Goal: Task Accomplishment & Management: Complete application form

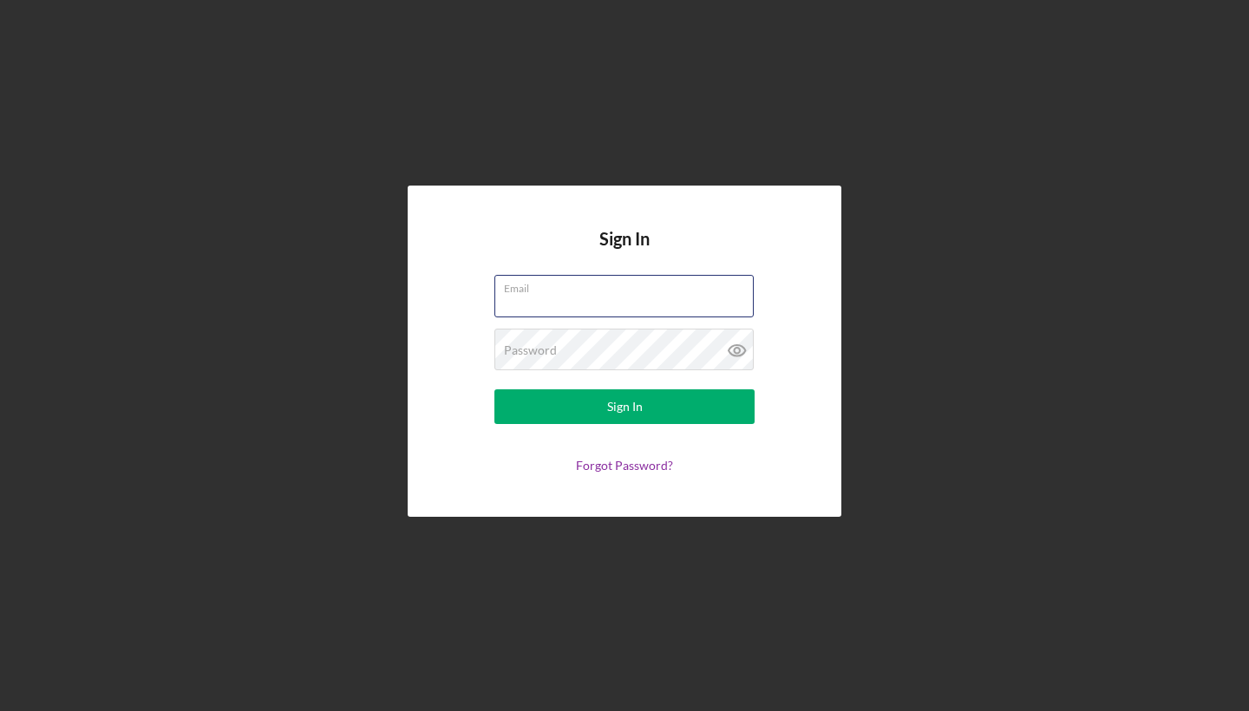
type input "[EMAIL_ADDRESS][DOMAIN_NAME]"
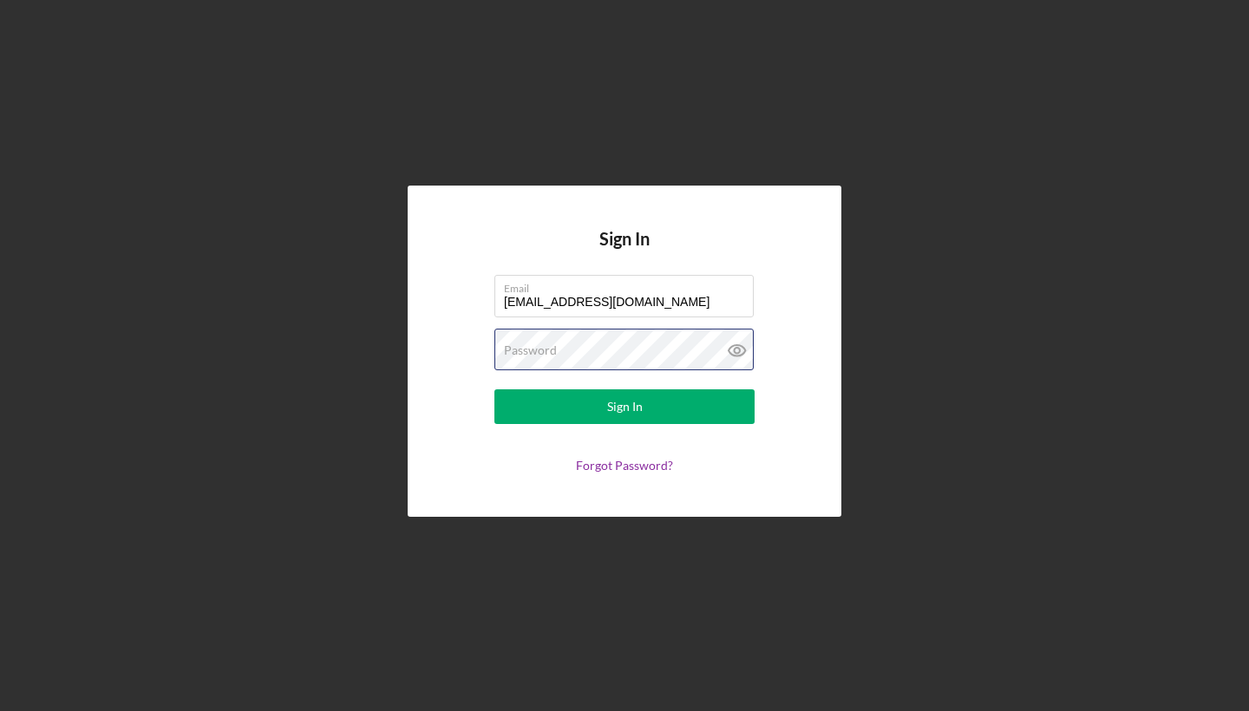
click at [625, 407] on button "Sign In" at bounding box center [624, 406] width 260 height 35
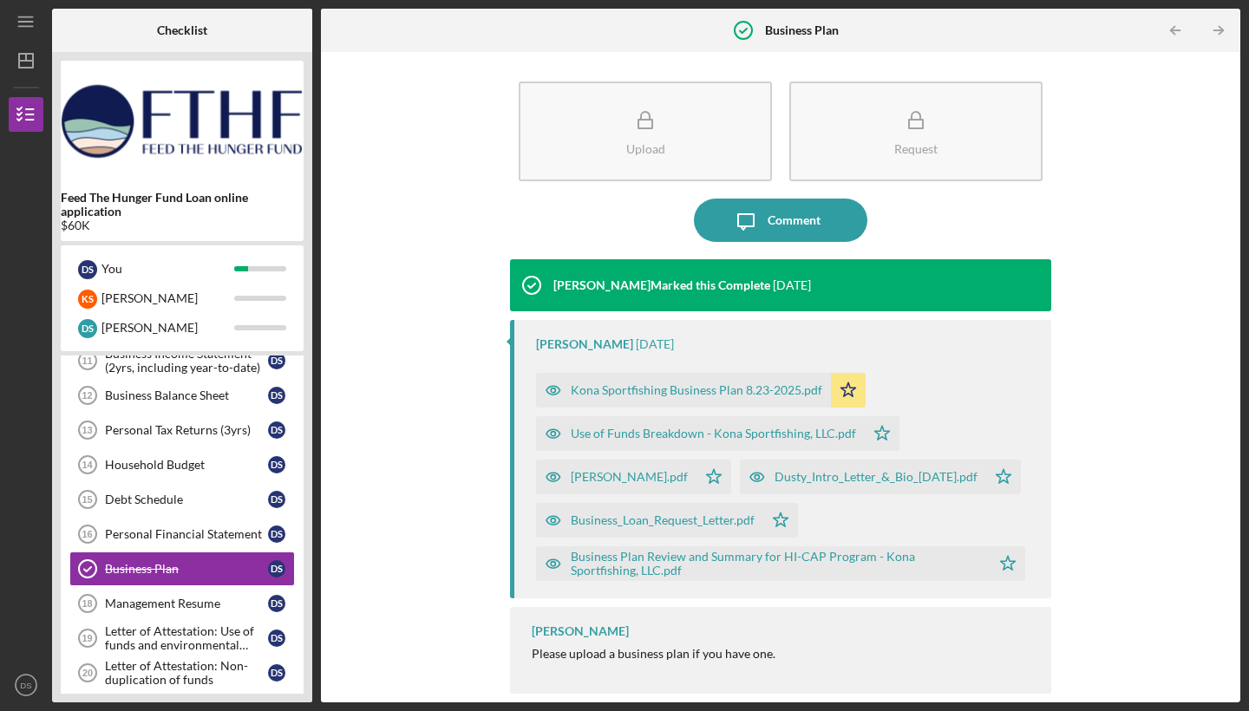
scroll to position [49, 0]
click at [220, 605] on div "Management Resume" at bounding box center [186, 604] width 163 height 14
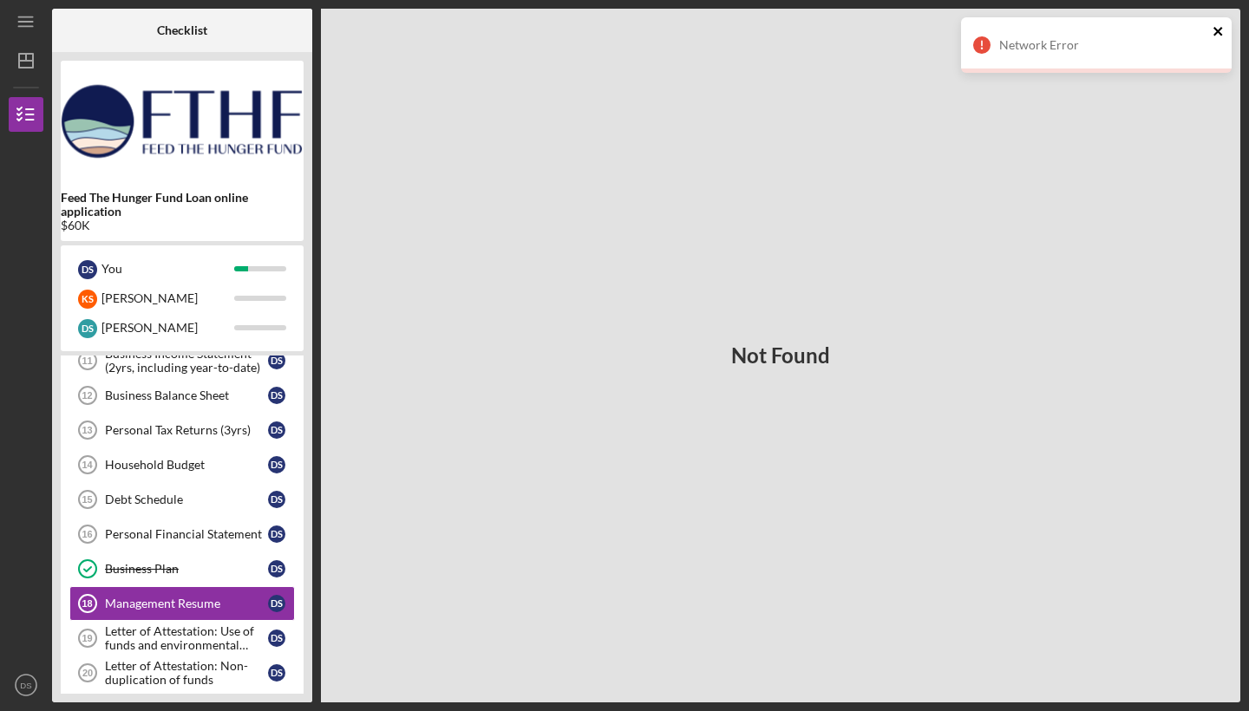
click at [1217, 34] on icon "close" at bounding box center [1219, 31] width 12 height 14
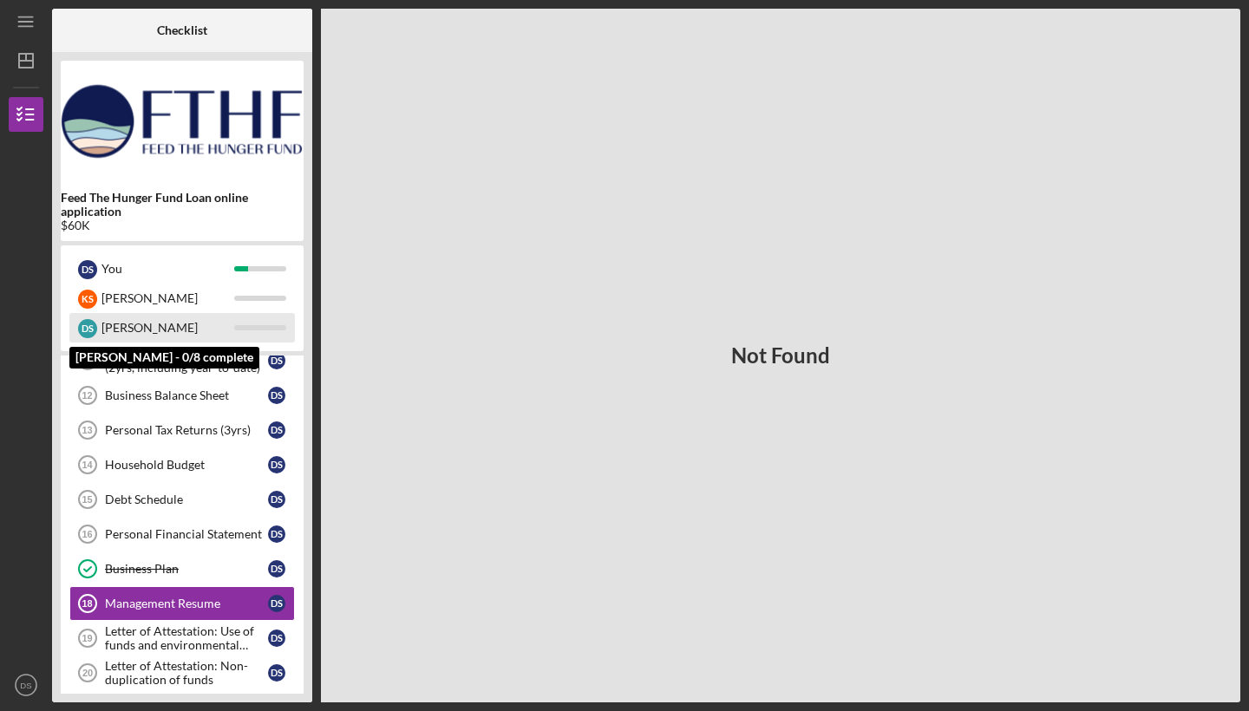
click at [162, 324] on div "[PERSON_NAME]" at bounding box center [167, 327] width 133 height 29
click at [103, 330] on div "[PERSON_NAME]" at bounding box center [167, 327] width 133 height 29
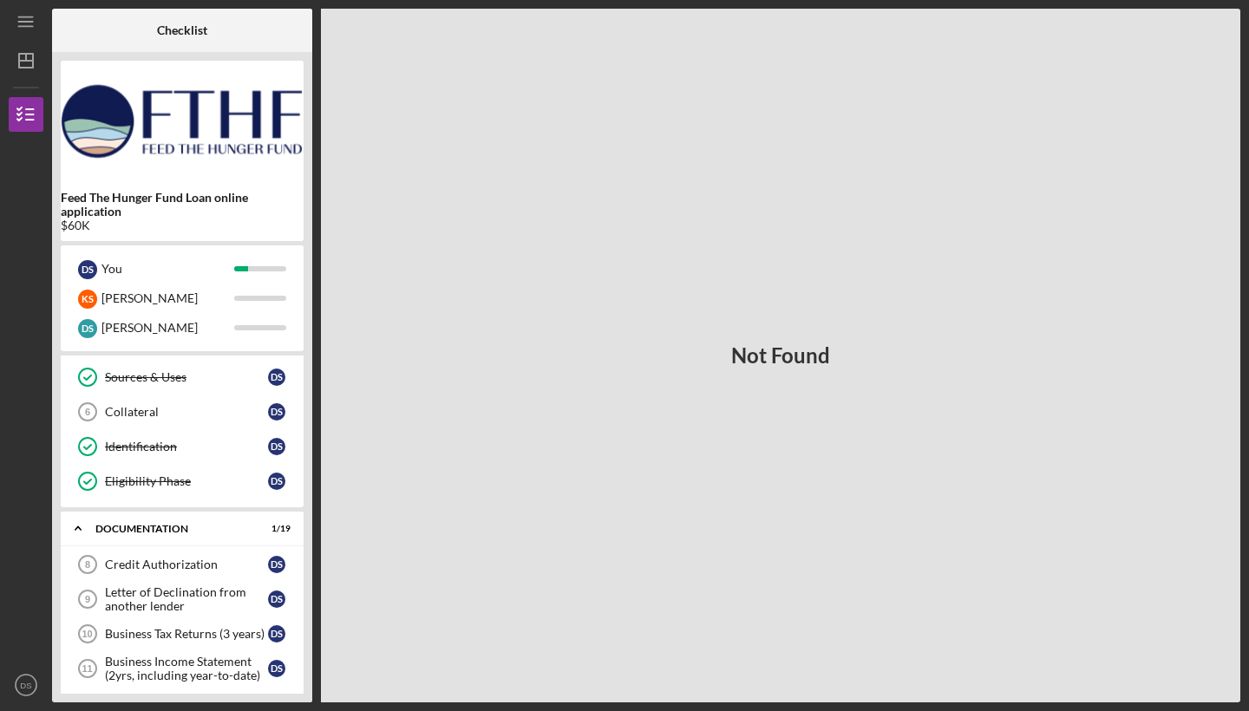
scroll to position [164, 0]
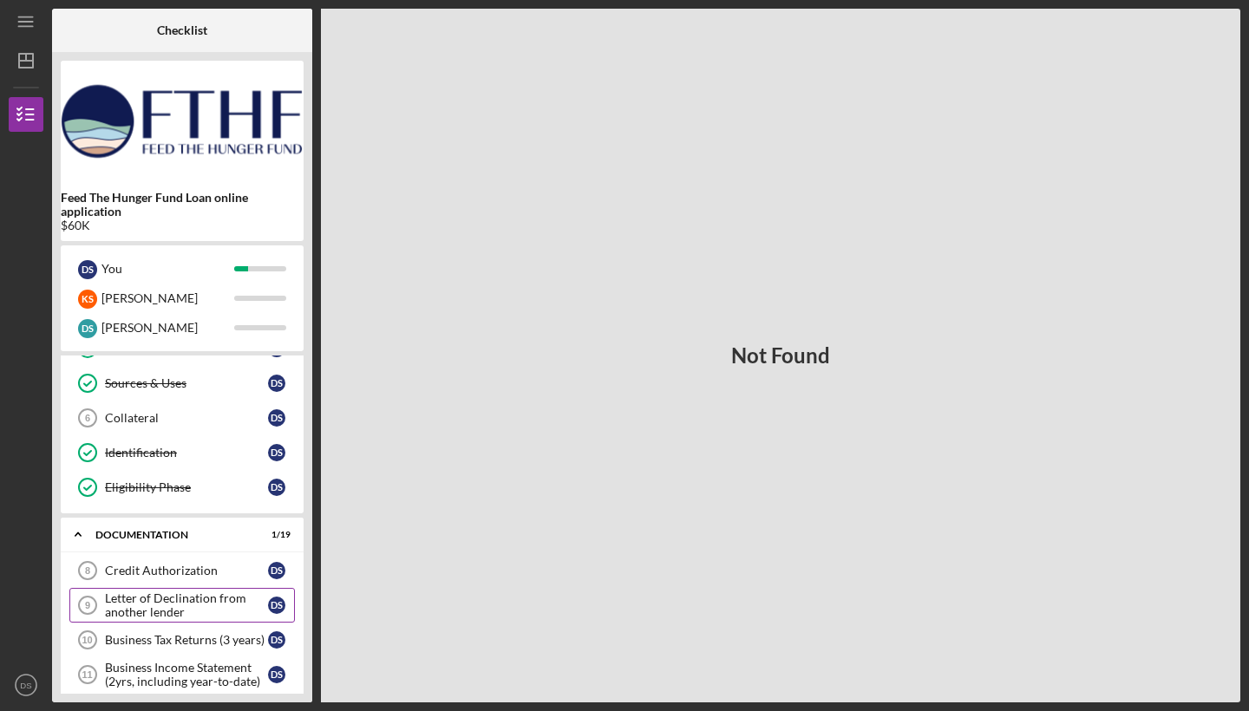
click at [213, 596] on div "Letter of Declination from another lender" at bounding box center [186, 606] width 163 height 28
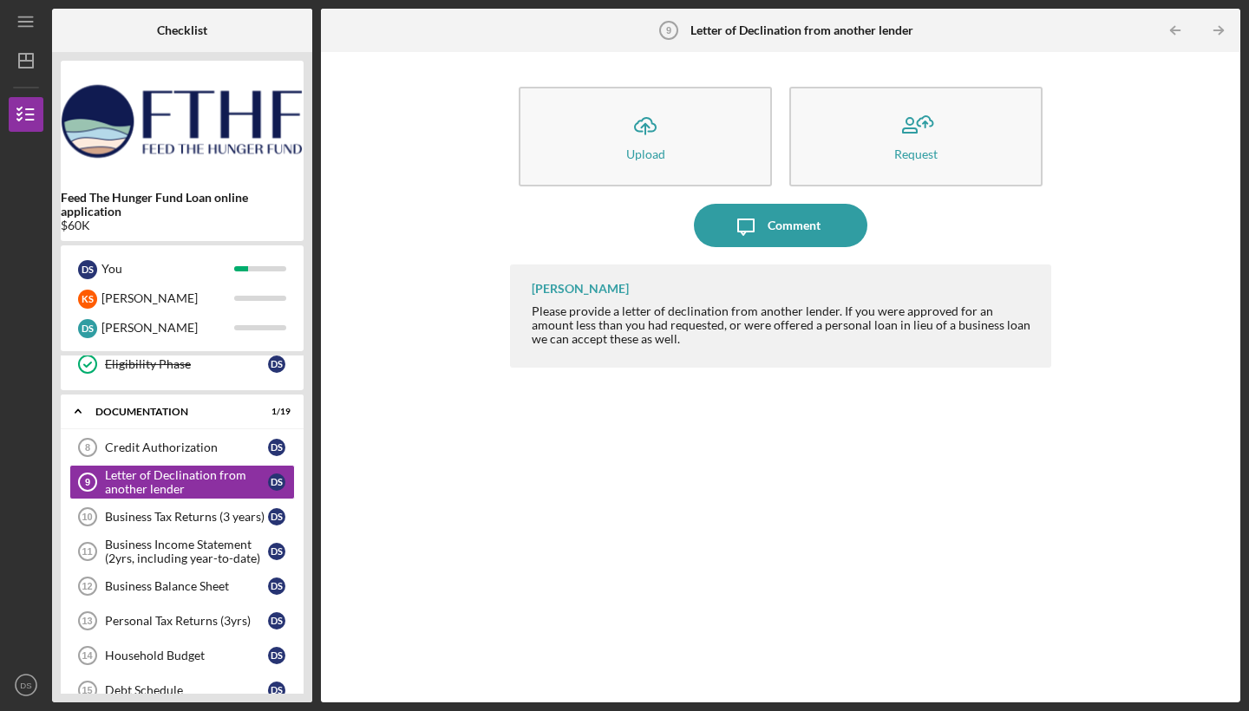
scroll to position [291, 0]
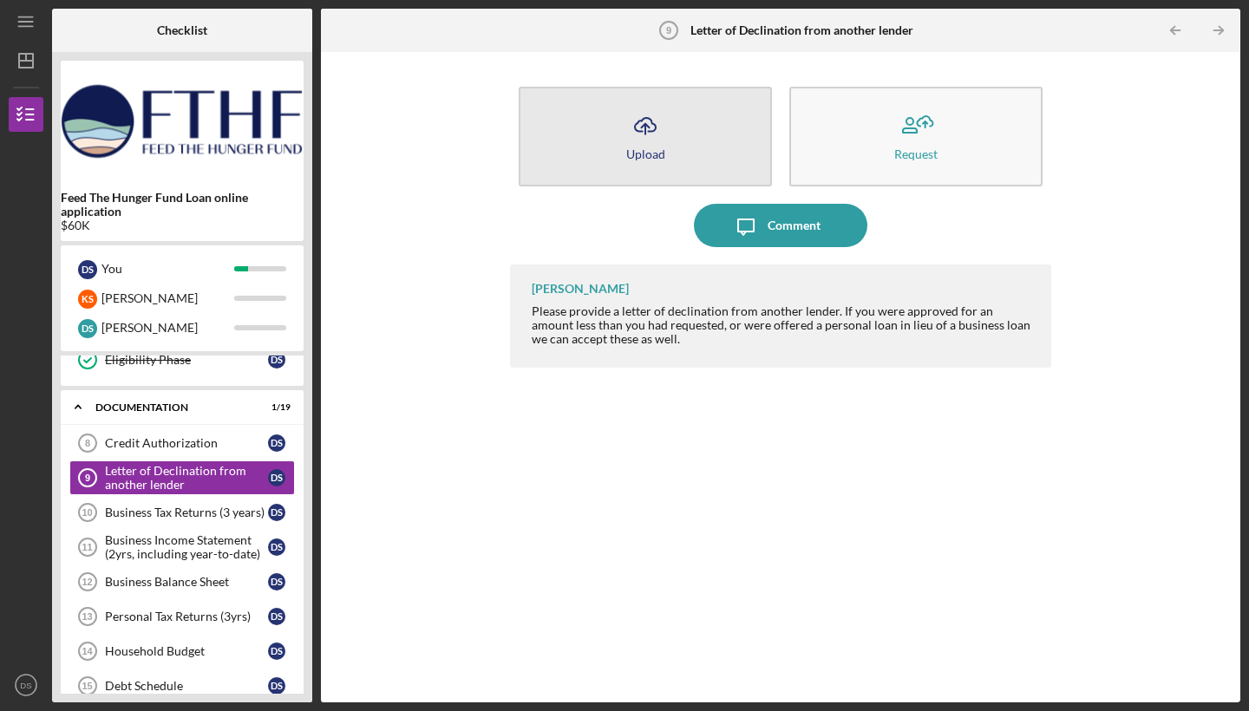
click at [655, 127] on icon "button" at bounding box center [645, 124] width 21 height 13
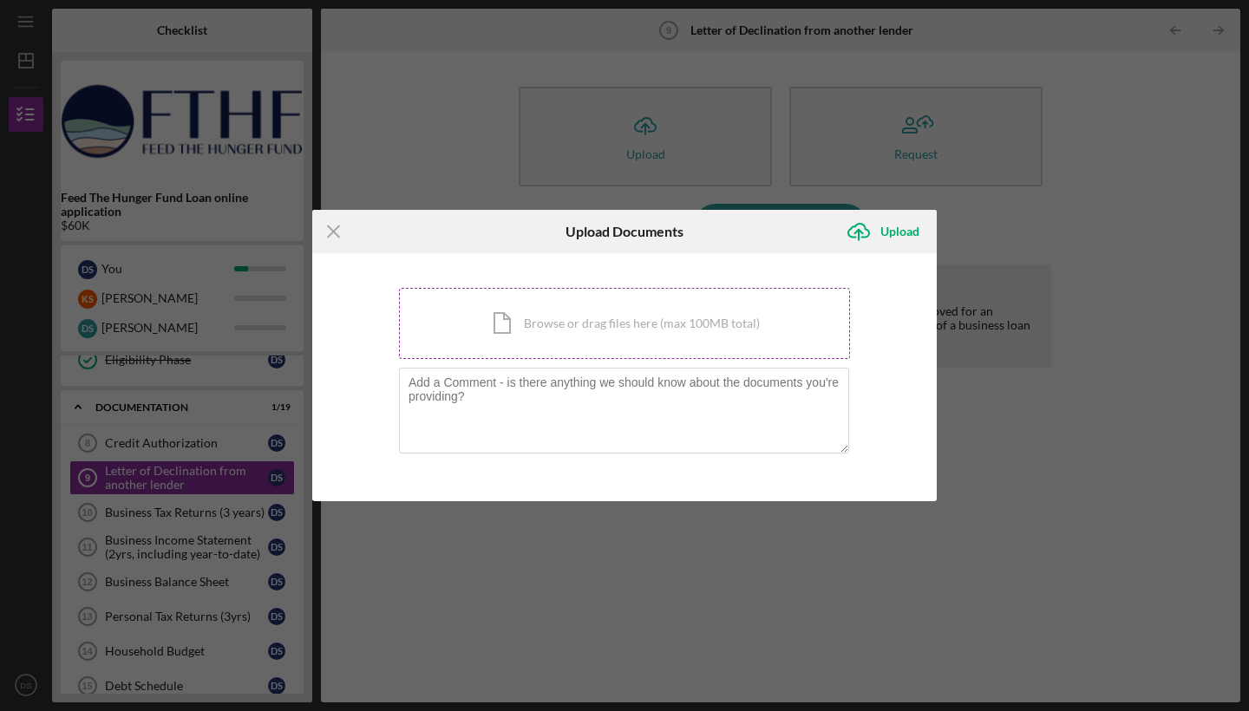
click at [522, 327] on div "Icon/Document Browse or drag files here (max 100MB total) Tap to choose files o…" at bounding box center [624, 323] width 451 height 71
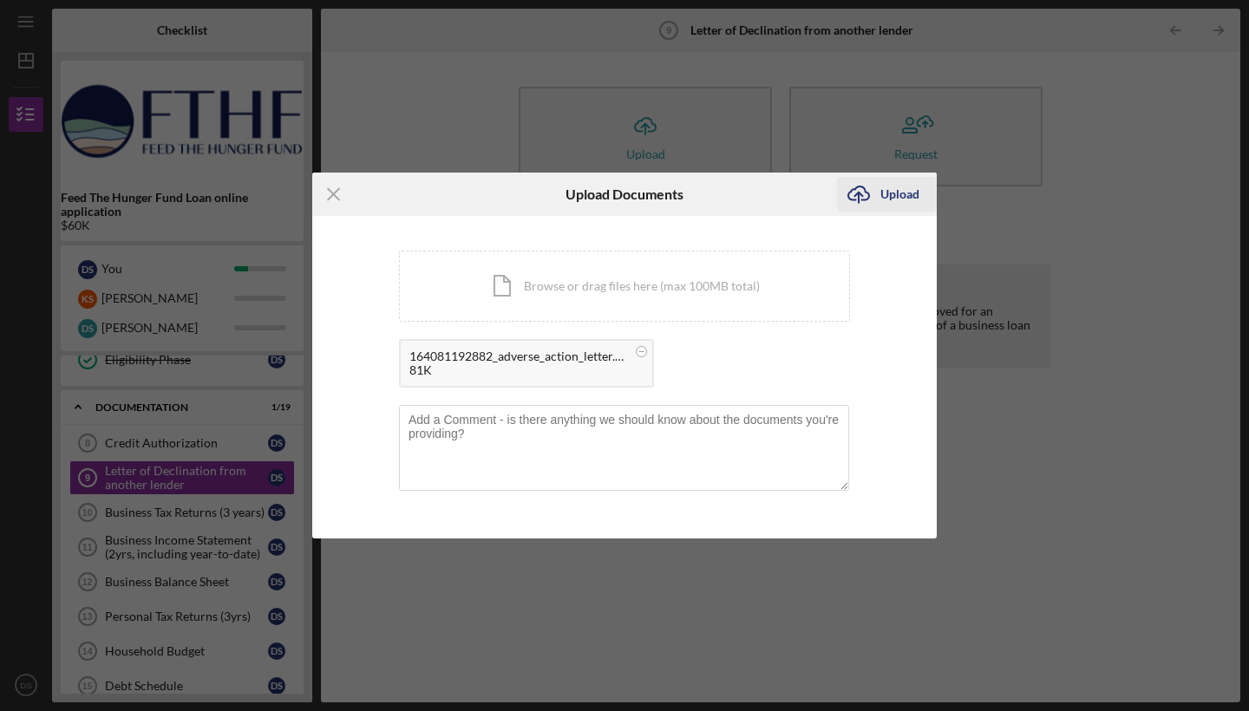
click at [895, 193] on div "Upload" at bounding box center [899, 194] width 39 height 35
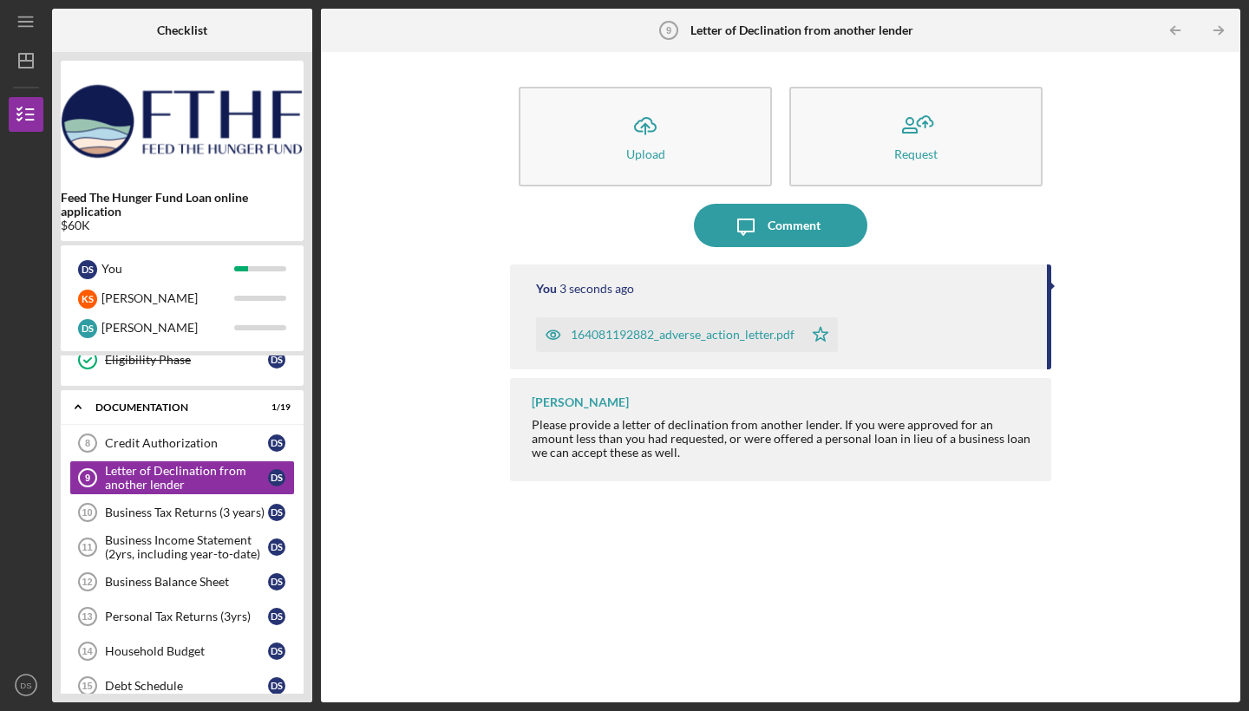
click at [553, 337] on icon "button" at bounding box center [553, 335] width 4 height 4
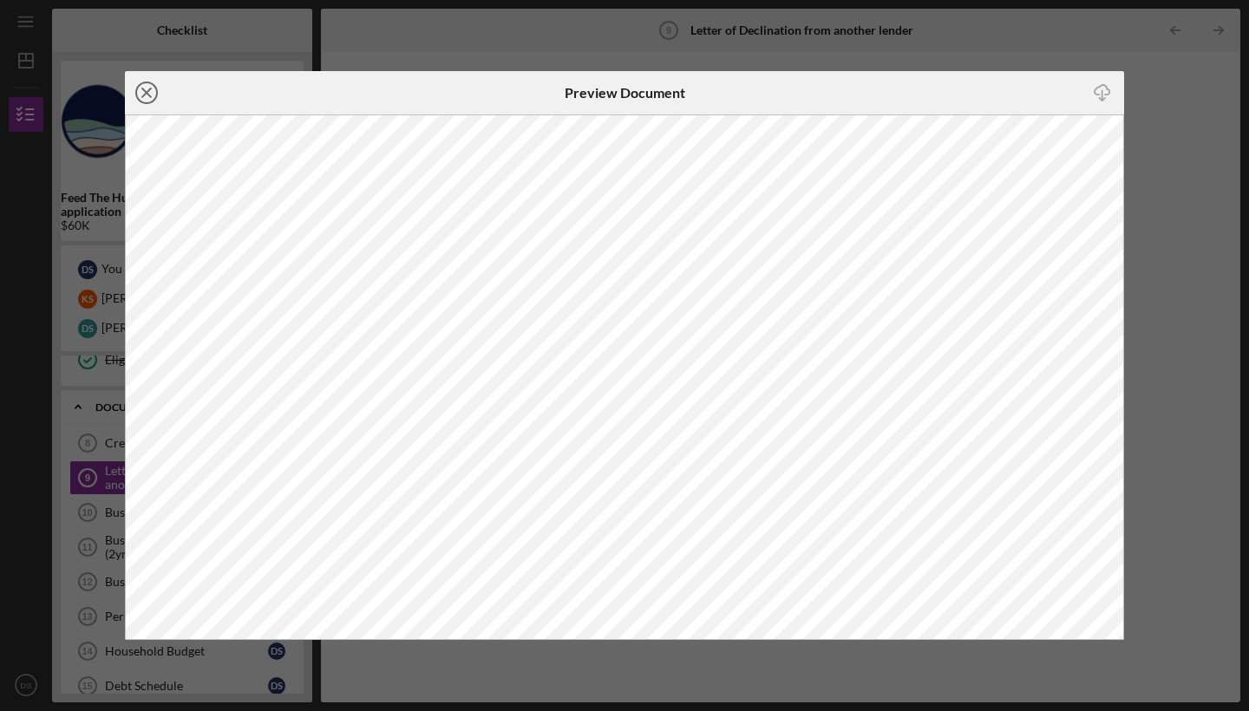
click at [144, 95] on line at bounding box center [146, 92] width 9 height 9
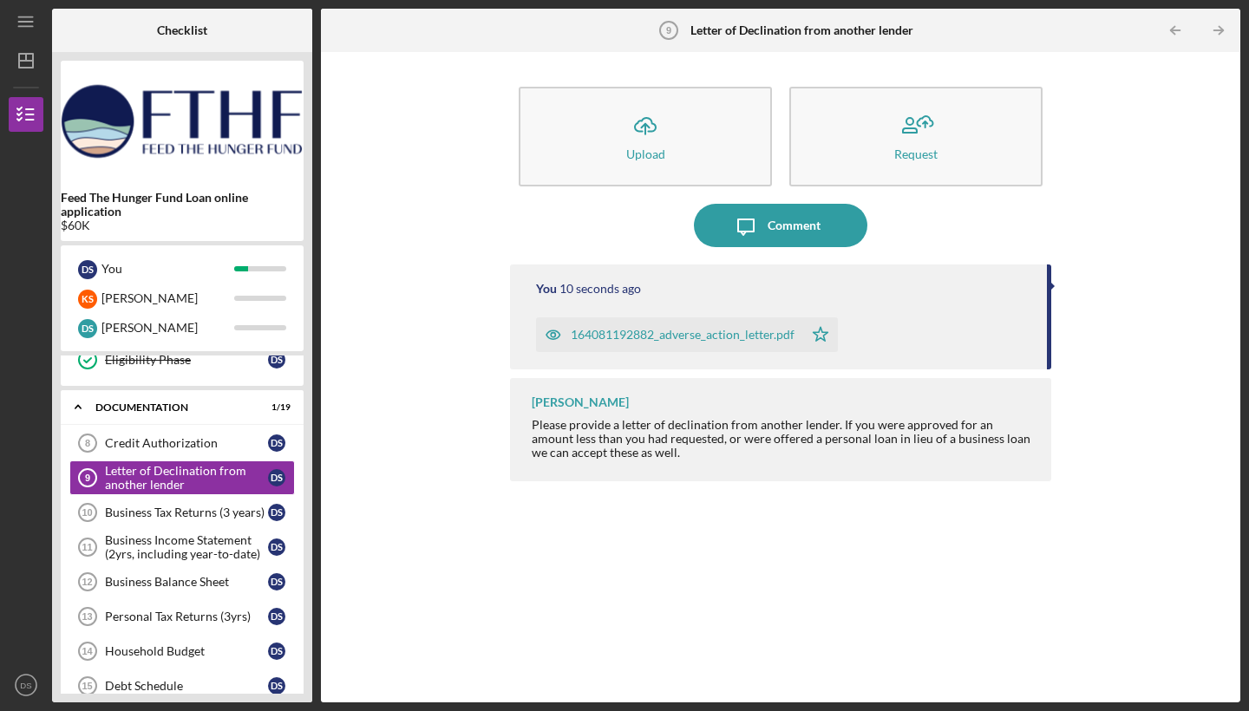
click at [420, 522] on div "Icon/Upload Upload Request Icon/Message Comment You 10 seconds ago 164081192882…" at bounding box center [781, 377] width 902 height 633
click at [213, 440] on div "Credit Authorization" at bounding box center [186, 443] width 163 height 14
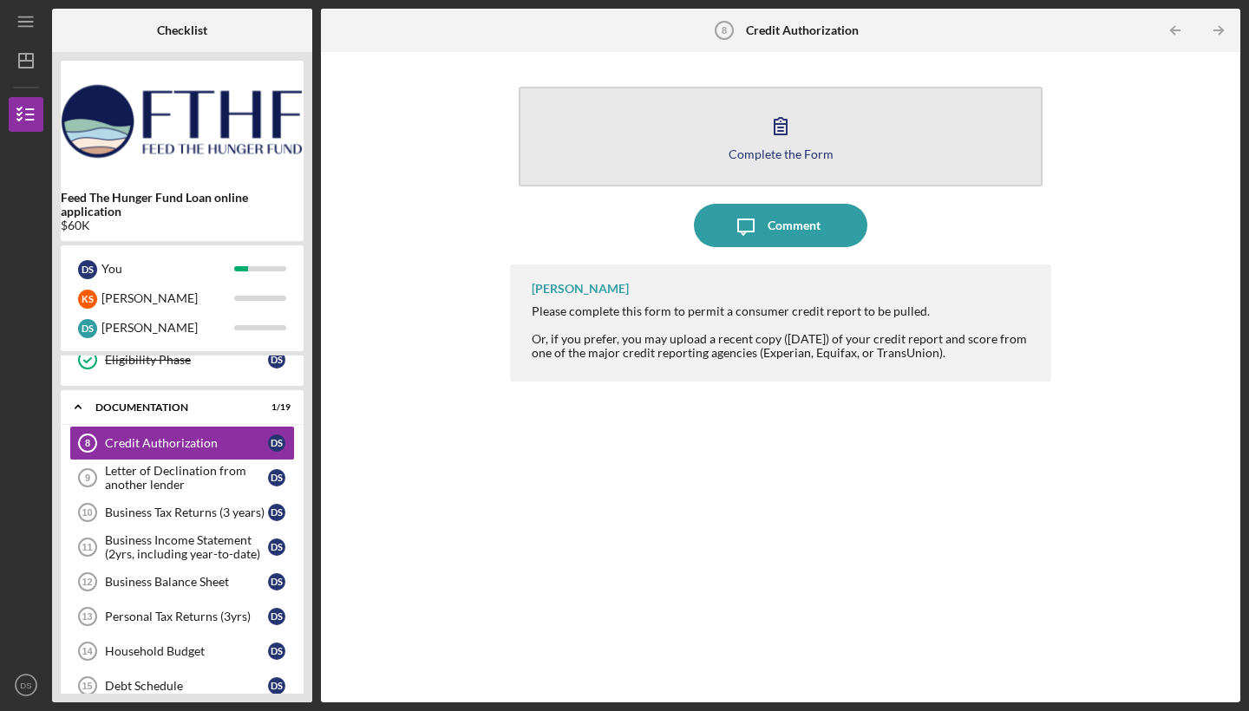
click at [793, 134] on icon "button" at bounding box center [780, 125] width 43 height 43
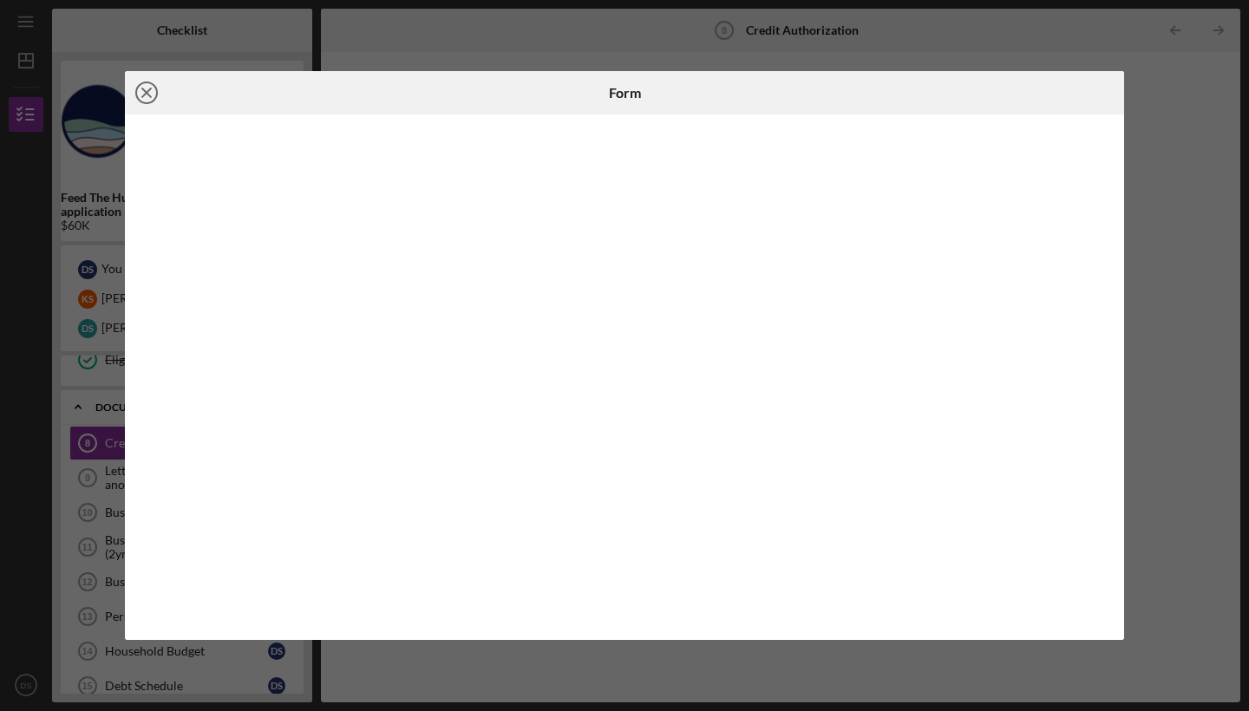
click at [148, 87] on icon "Icon/Close" at bounding box center [146, 92] width 43 height 43
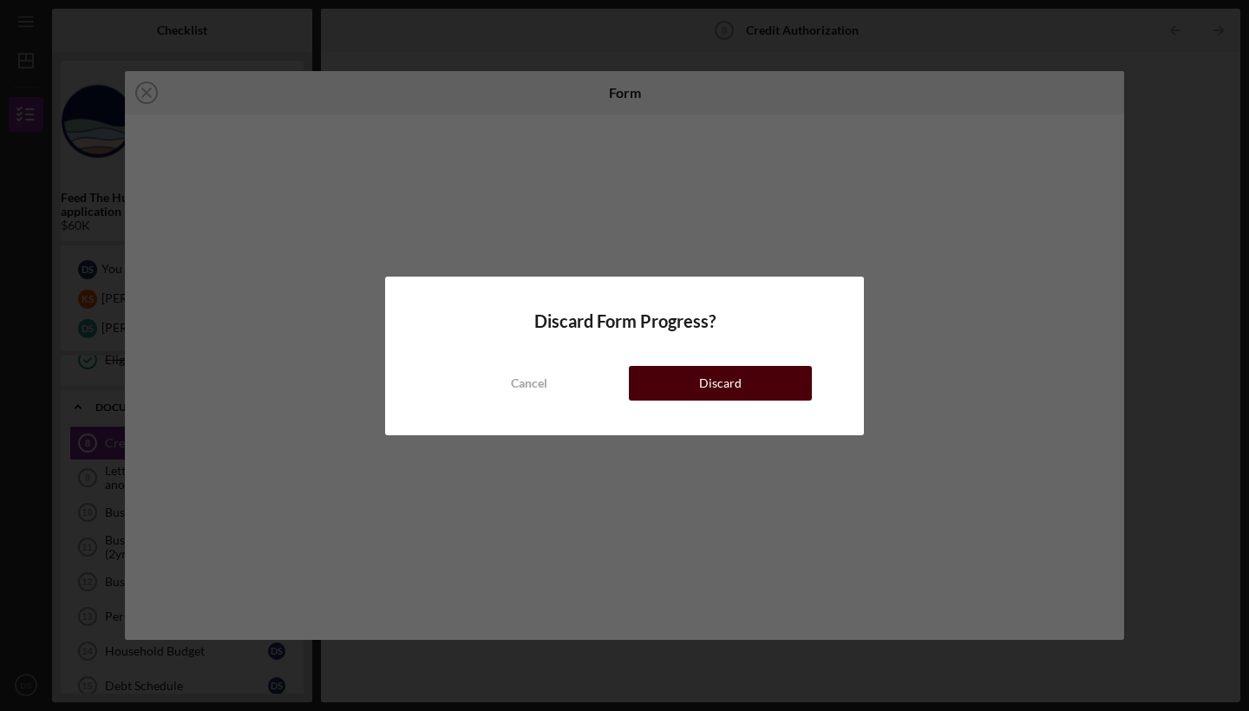
click at [732, 379] on div "Discard" at bounding box center [720, 383] width 43 height 35
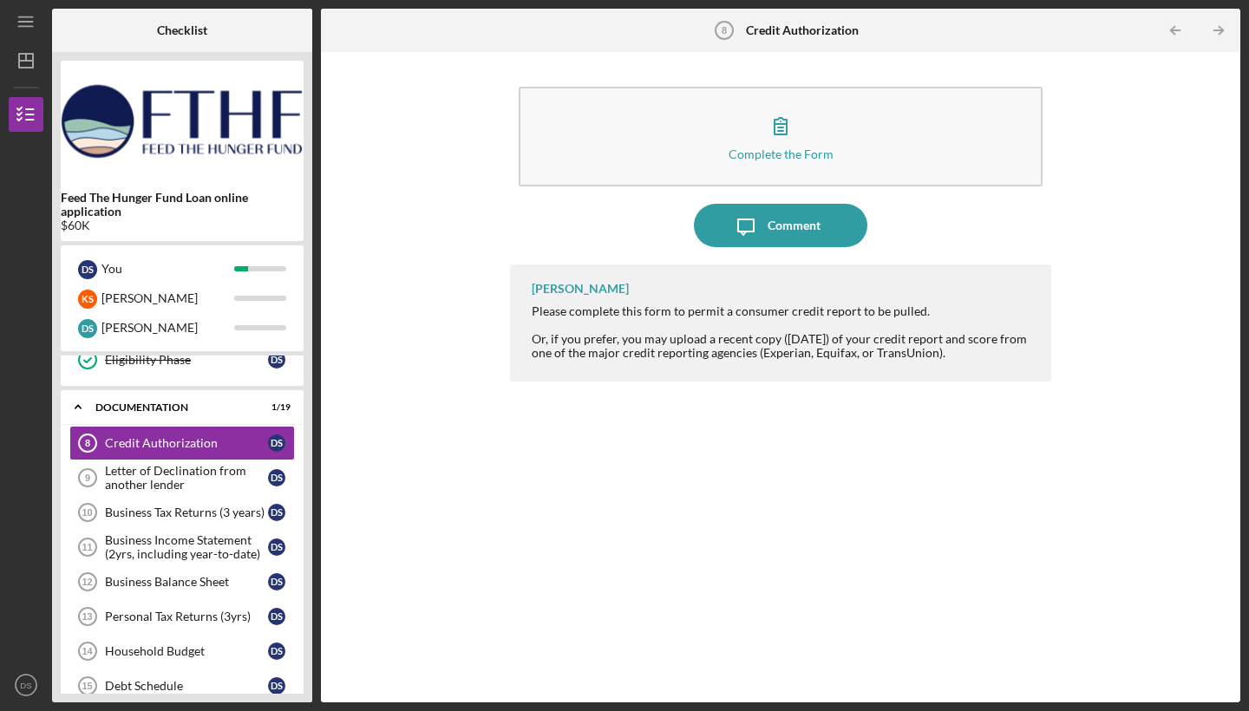
click at [456, 298] on div "Complete the Form Form Icon/Message Comment [PERSON_NAME] Please complete this …" at bounding box center [781, 377] width 902 height 633
click at [208, 584] on div "Business Balance Sheet" at bounding box center [186, 582] width 163 height 14
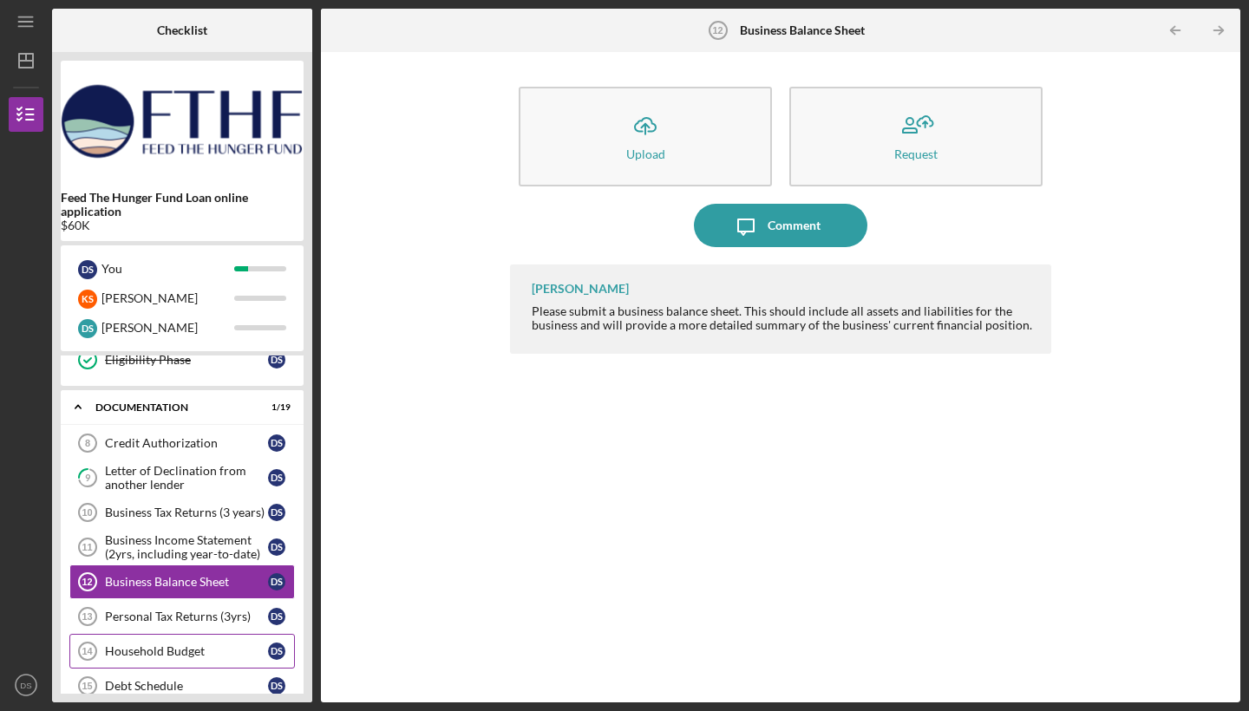
click at [213, 642] on link "Household Budget 14 Household Budget D S" at bounding box center [182, 651] width 226 height 35
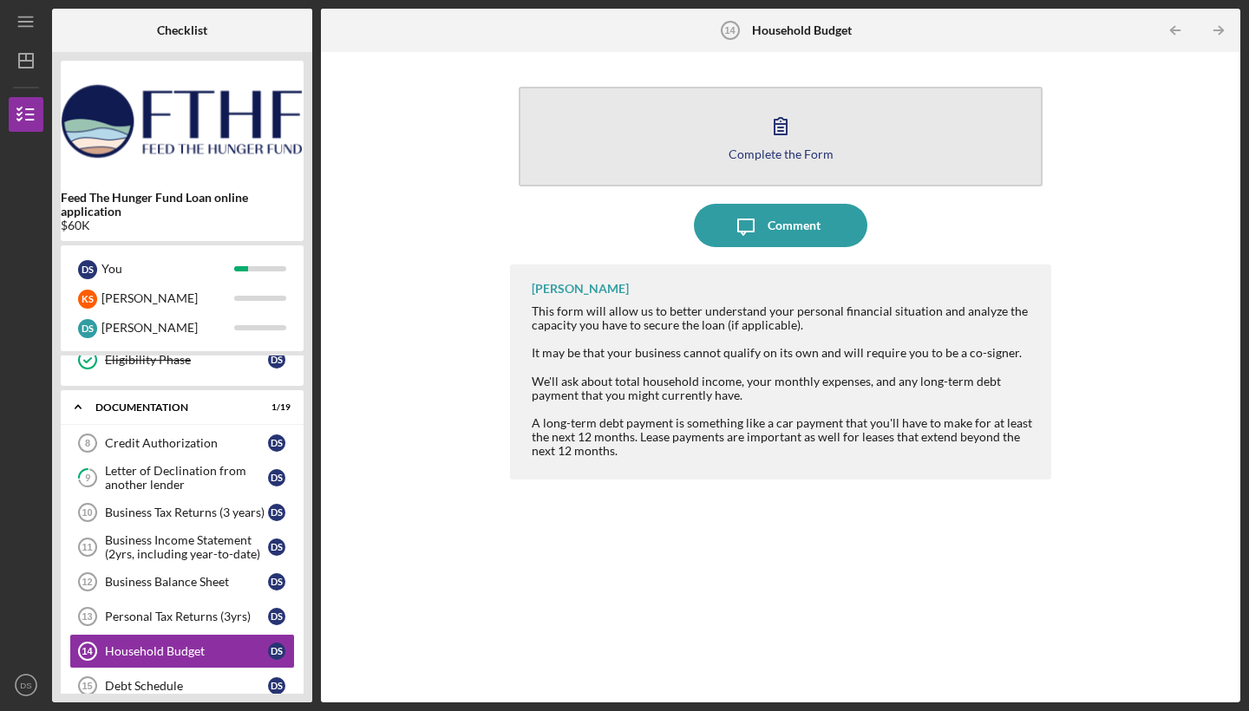
click at [789, 151] on div "Complete the Form" at bounding box center [781, 153] width 105 height 13
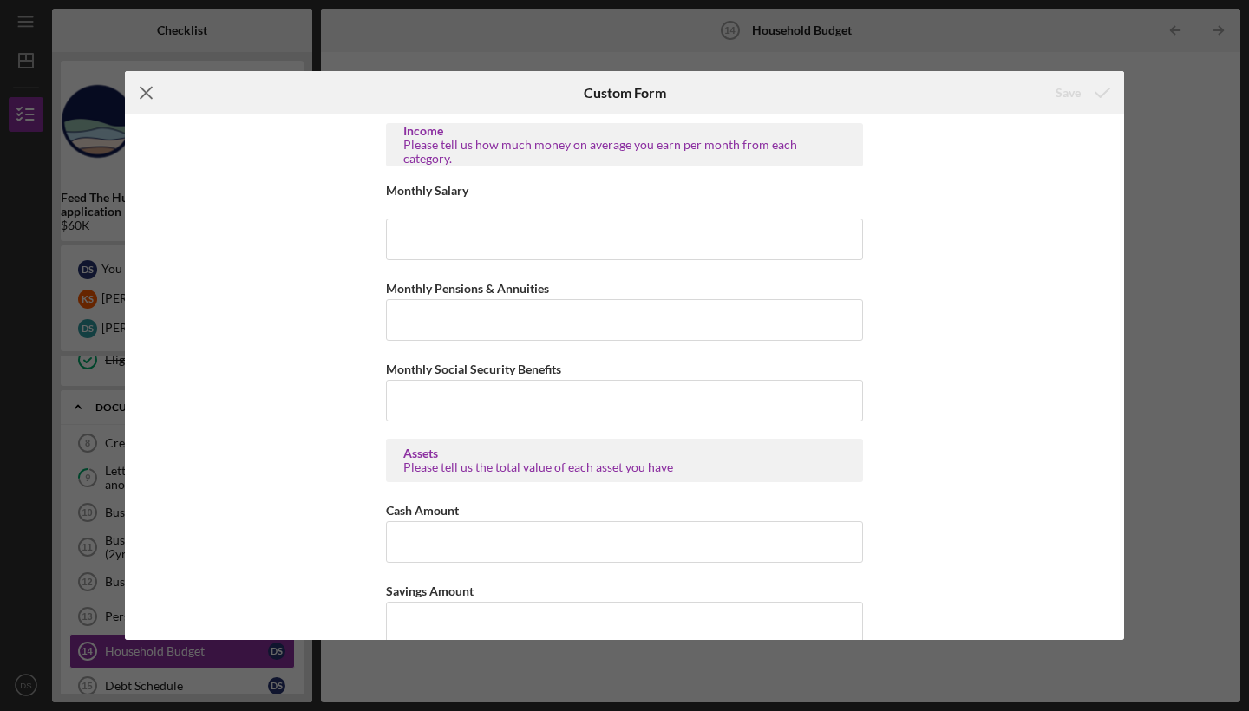
click at [150, 87] on icon "Icon/Menu Close" at bounding box center [146, 92] width 43 height 43
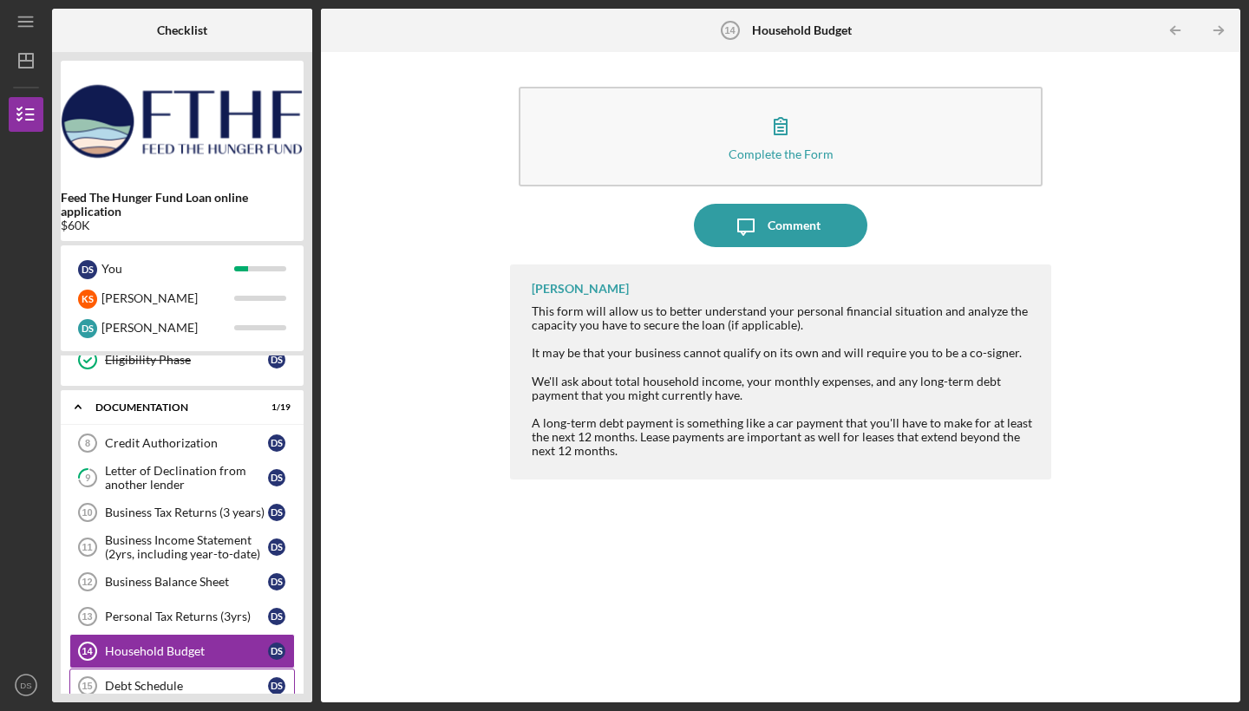
click at [187, 679] on div "Debt Schedule" at bounding box center [186, 686] width 163 height 14
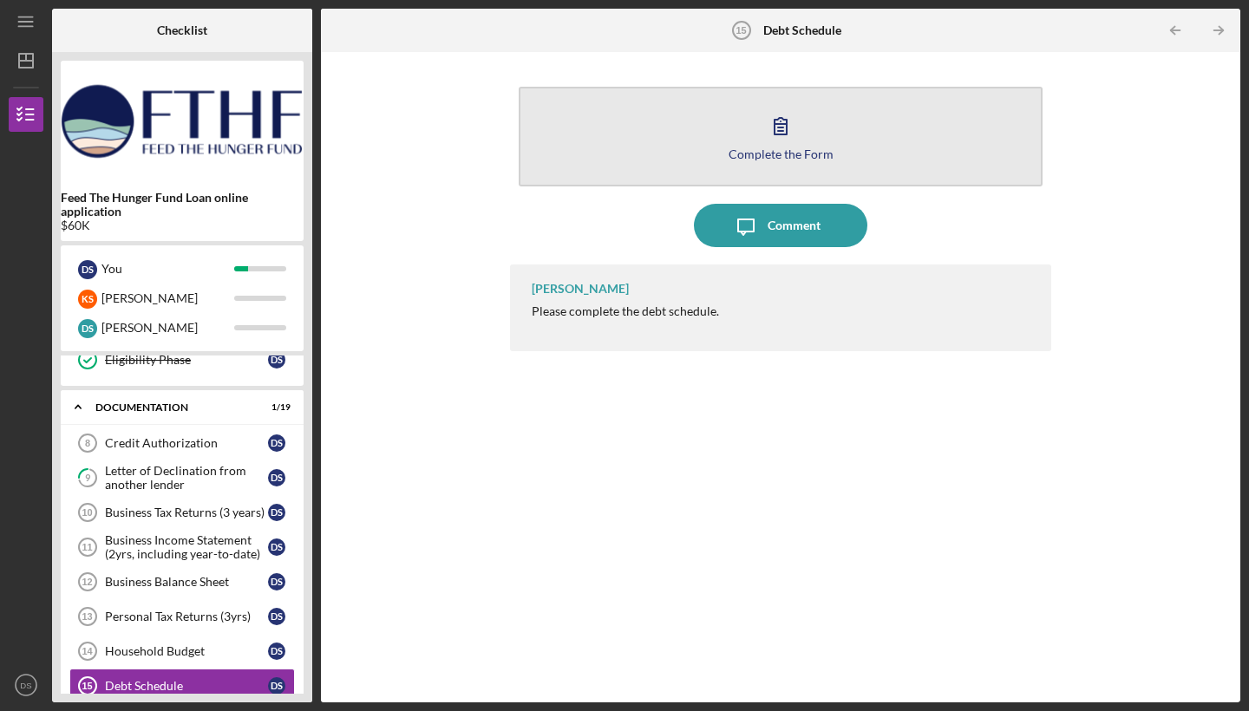
click at [778, 149] on div "Complete the Form" at bounding box center [781, 153] width 105 height 13
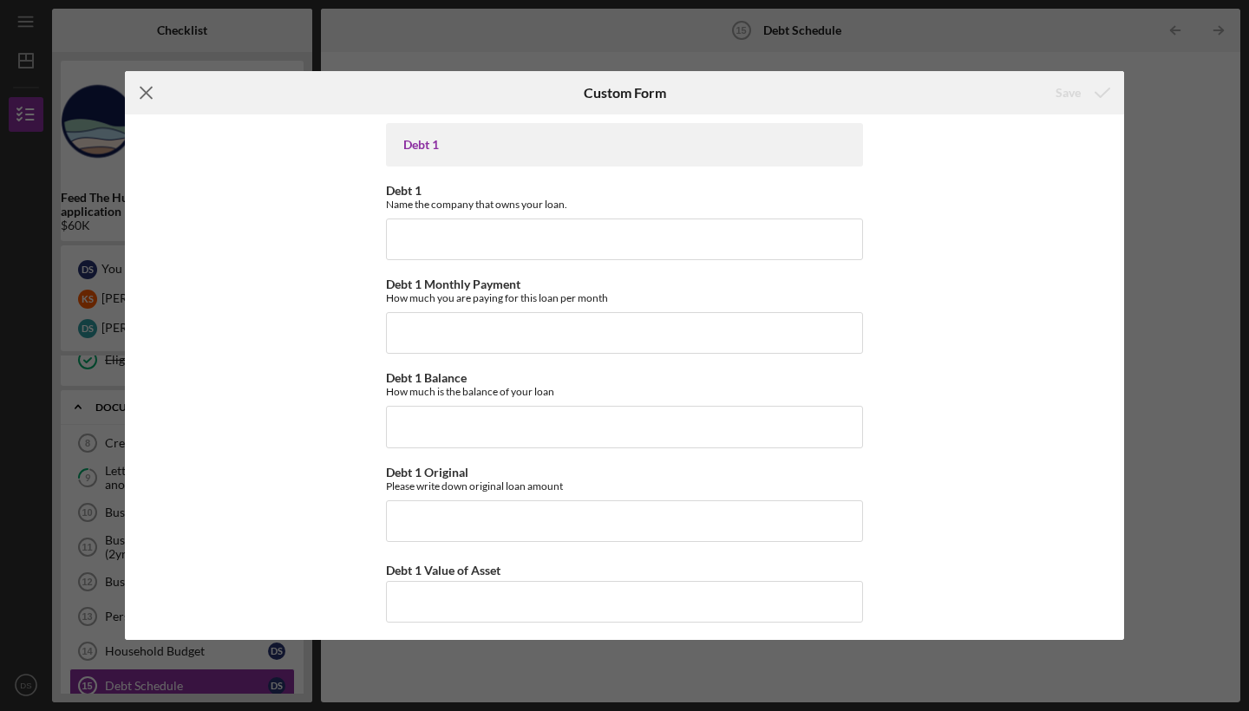
click at [148, 93] on icon "Icon/Menu Close" at bounding box center [146, 92] width 43 height 43
